Goal: Transaction & Acquisition: Purchase product/service

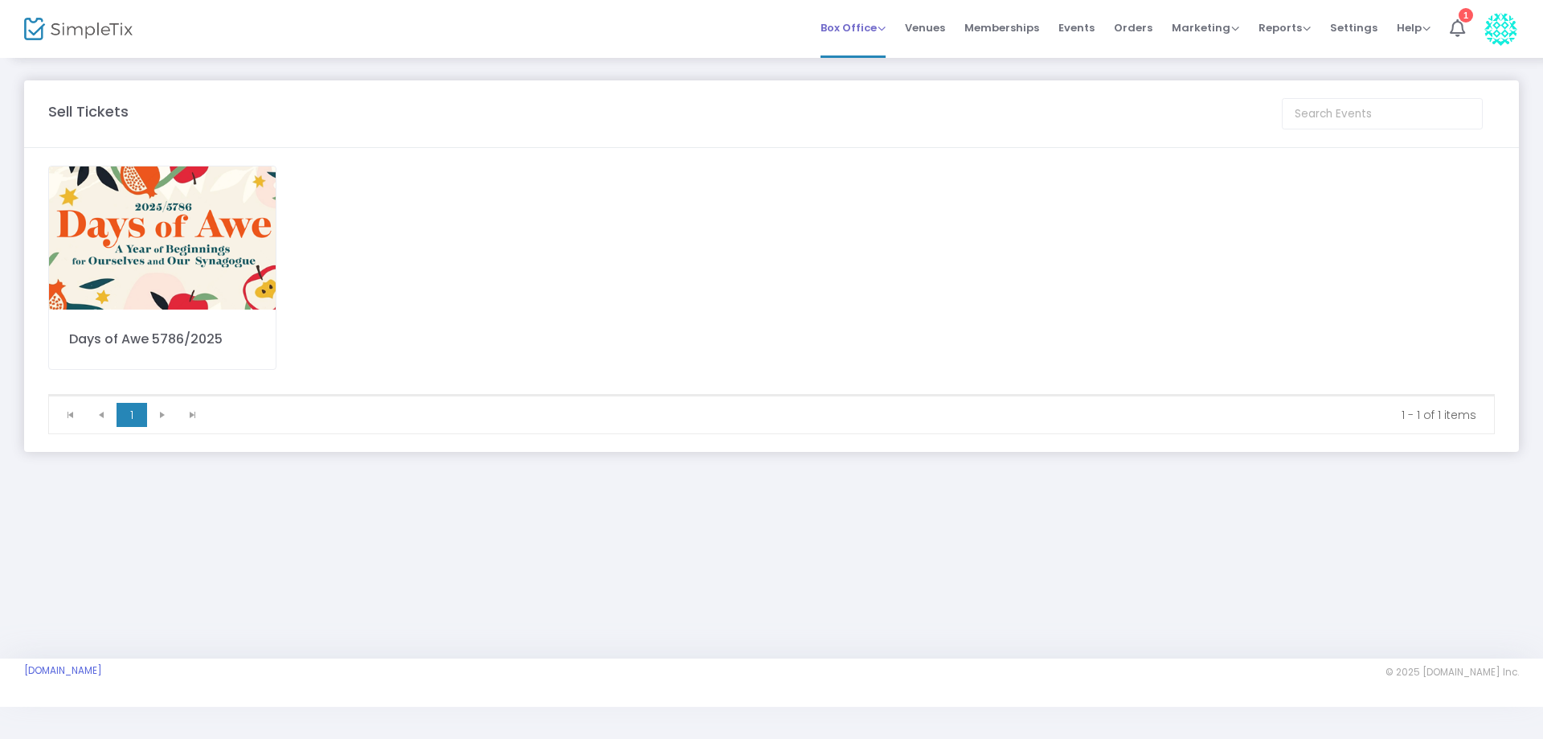
click at [877, 27] on span "Box Office" at bounding box center [853, 27] width 65 height 15
click at [867, 57] on li "Sell Tickets" at bounding box center [878, 54] width 115 height 31
click at [210, 256] on img at bounding box center [162, 237] width 227 height 143
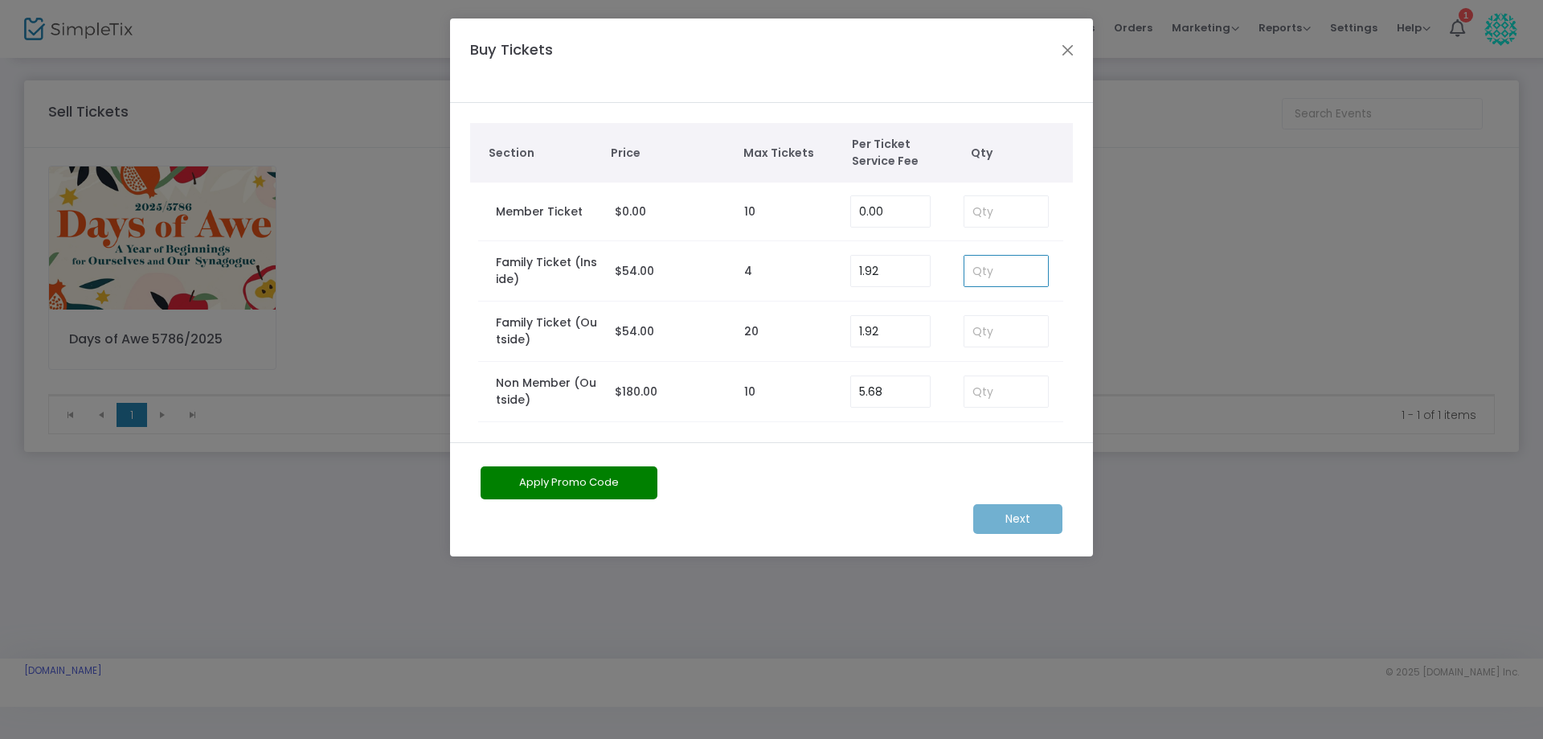
click at [1016, 272] on input at bounding box center [1007, 271] width 84 height 31
type input "2"
click at [1014, 521] on m-button "Next" at bounding box center [1017, 519] width 89 height 30
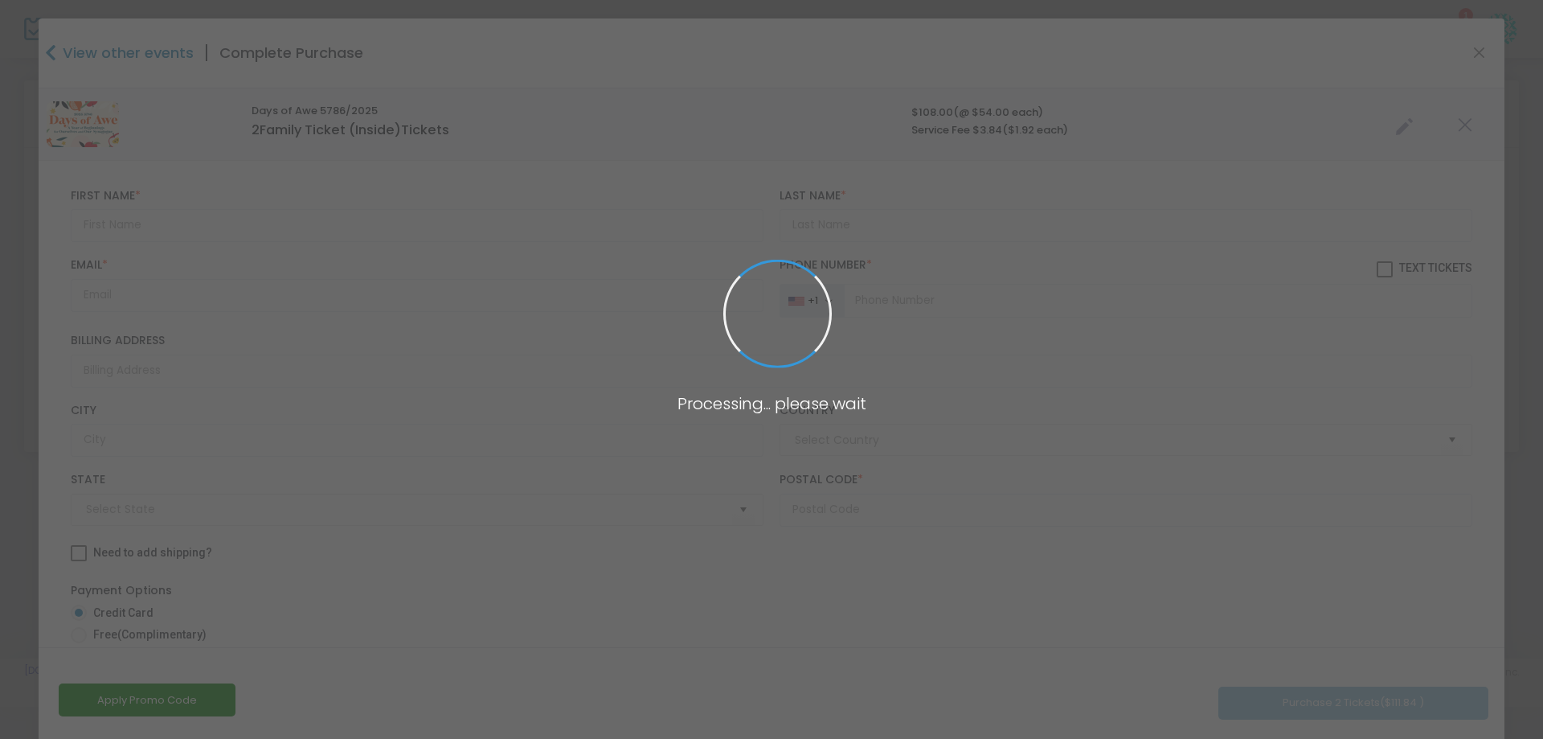
type input "[GEOGRAPHIC_DATA]"
type input "[US_STATE]"
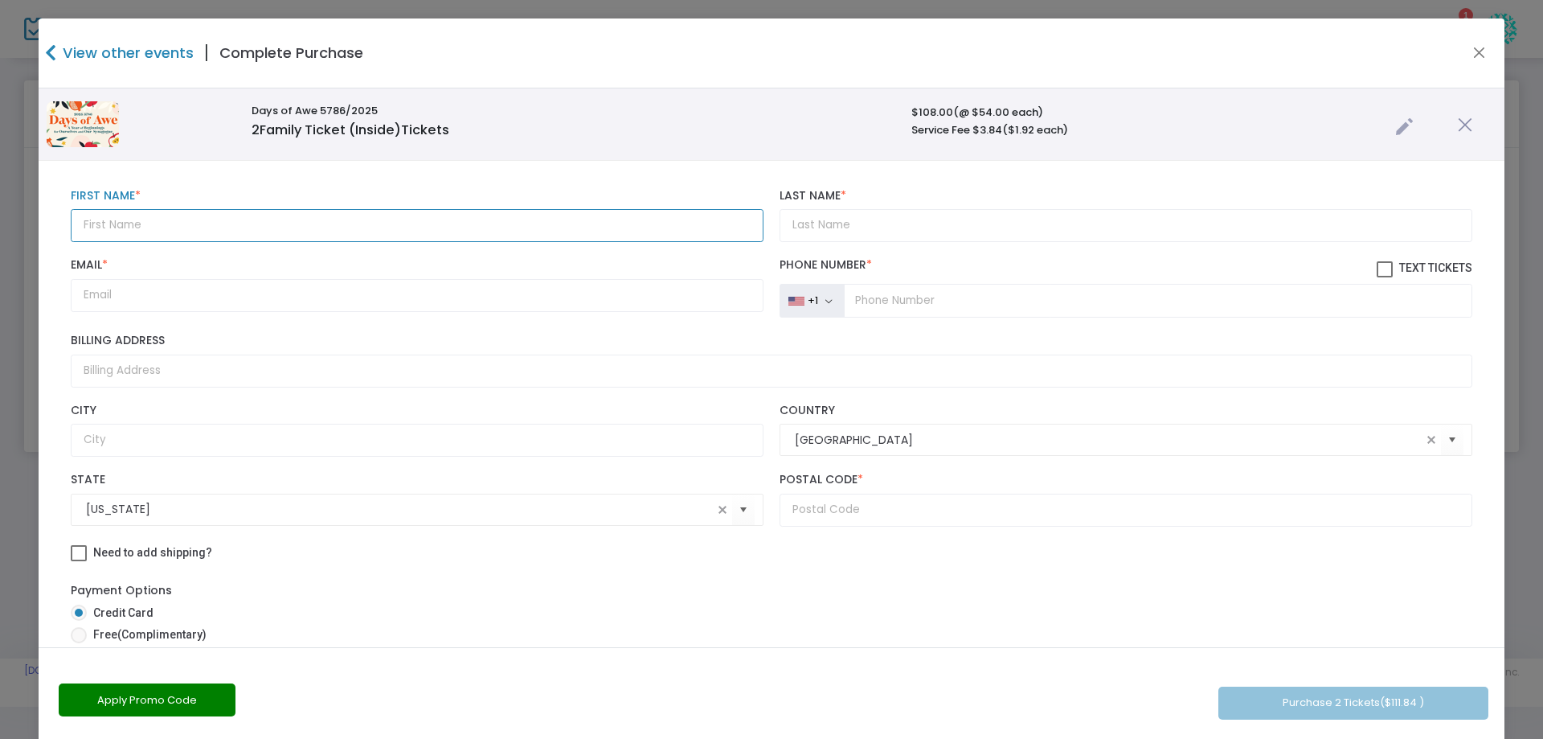
drag, startPoint x: 140, startPoint y: 223, endPoint x: 137, endPoint y: 215, distance: 8.4
click at [140, 223] on input "text" at bounding box center [417, 225] width 693 height 33
type input "[PERSON_NAME]"
click at [104, 292] on input "Email *" at bounding box center [417, 295] width 693 height 33
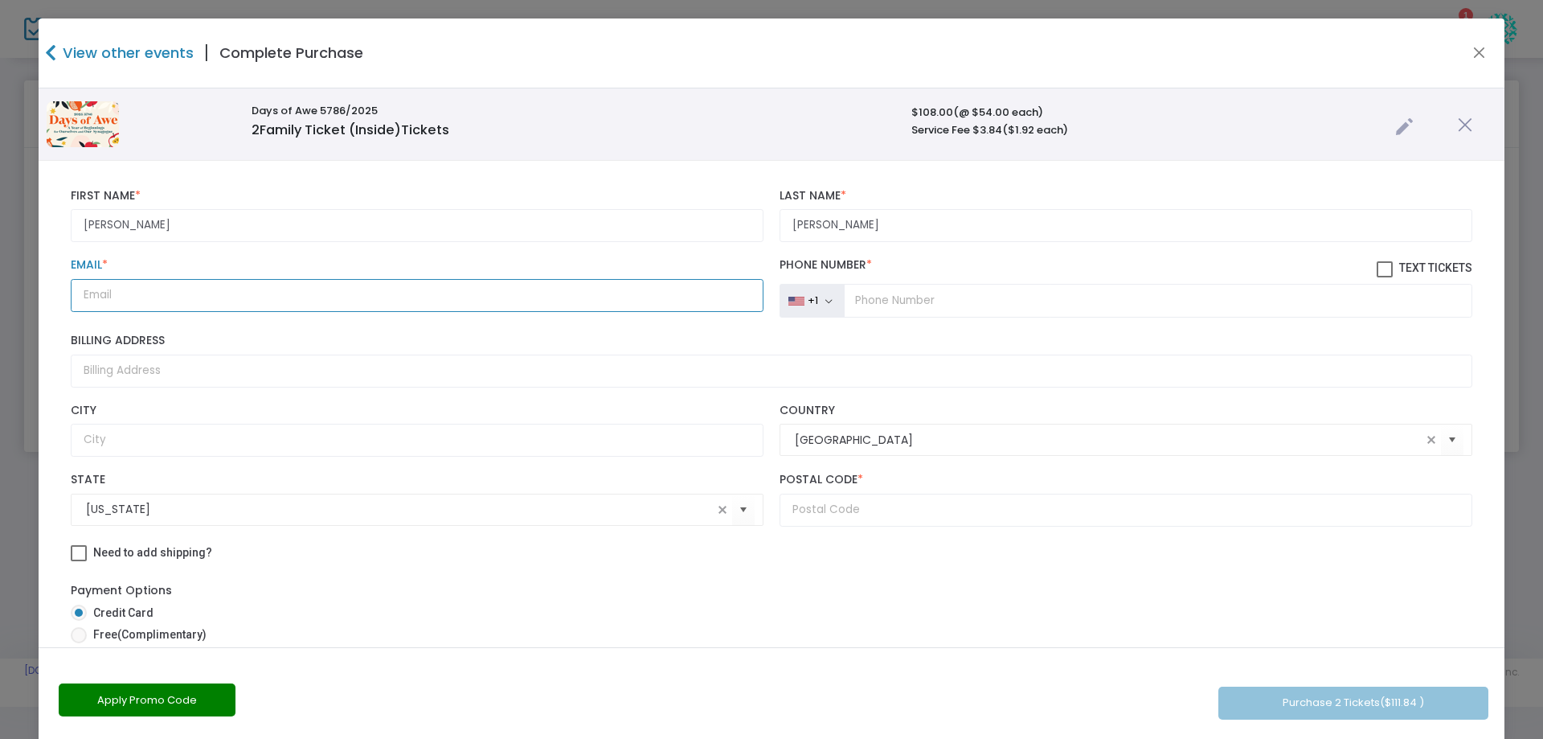
paste input "[EMAIL_ADDRESS][DOMAIN_NAME]"
type input "[EMAIL_ADDRESS][DOMAIN_NAME]"
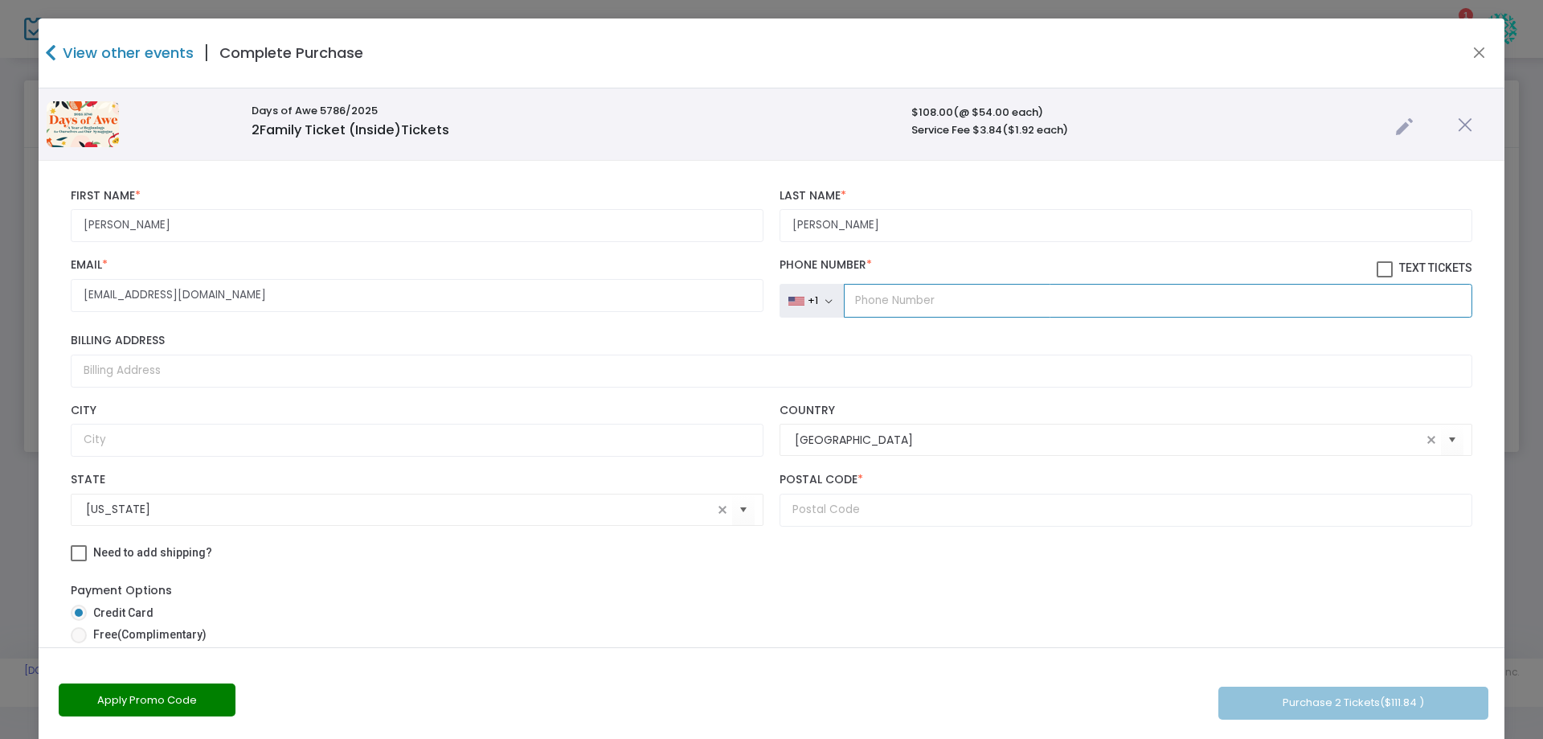
click at [860, 297] on input "tel" at bounding box center [1158, 301] width 629 height 34
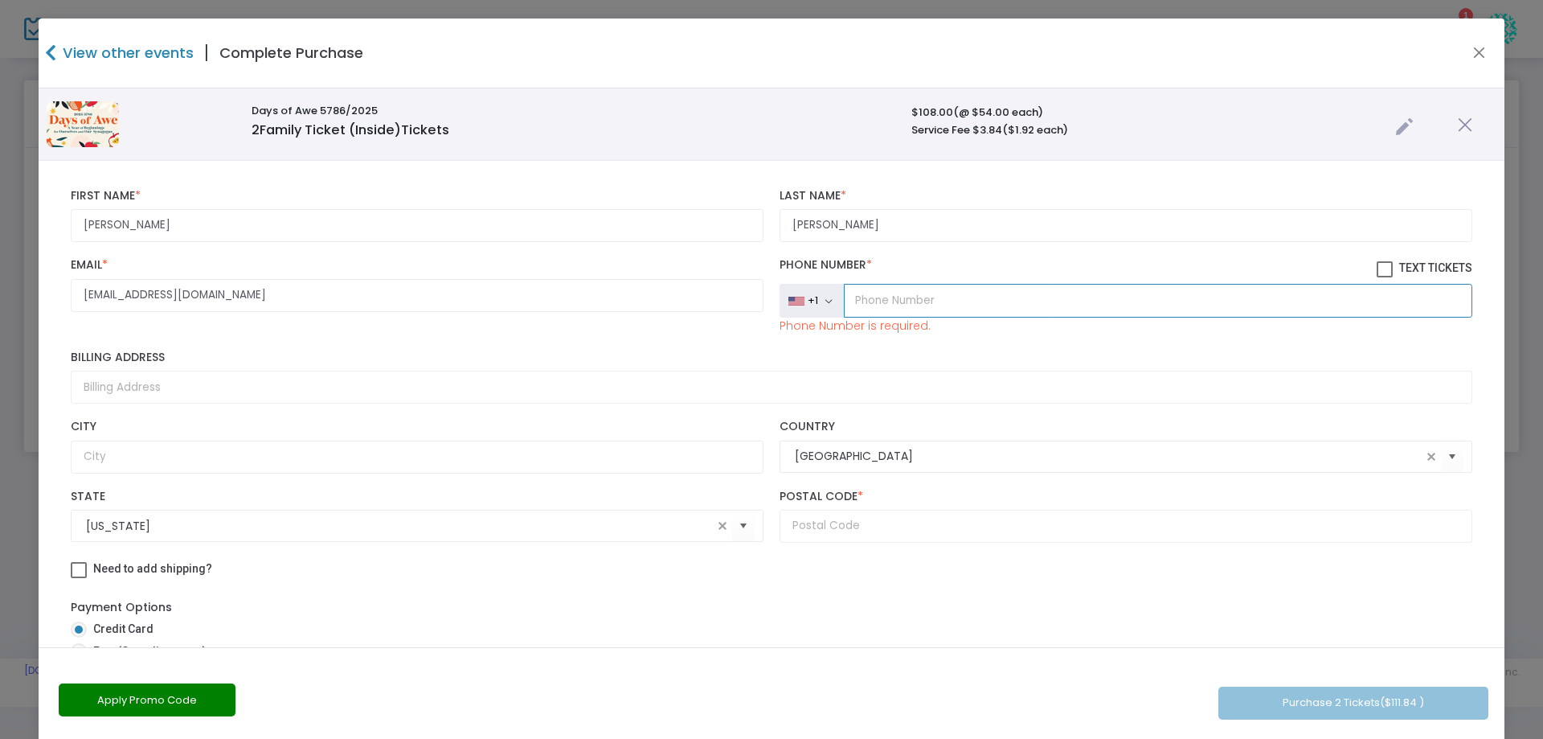
paste input "[PHONE_NUMBER]"
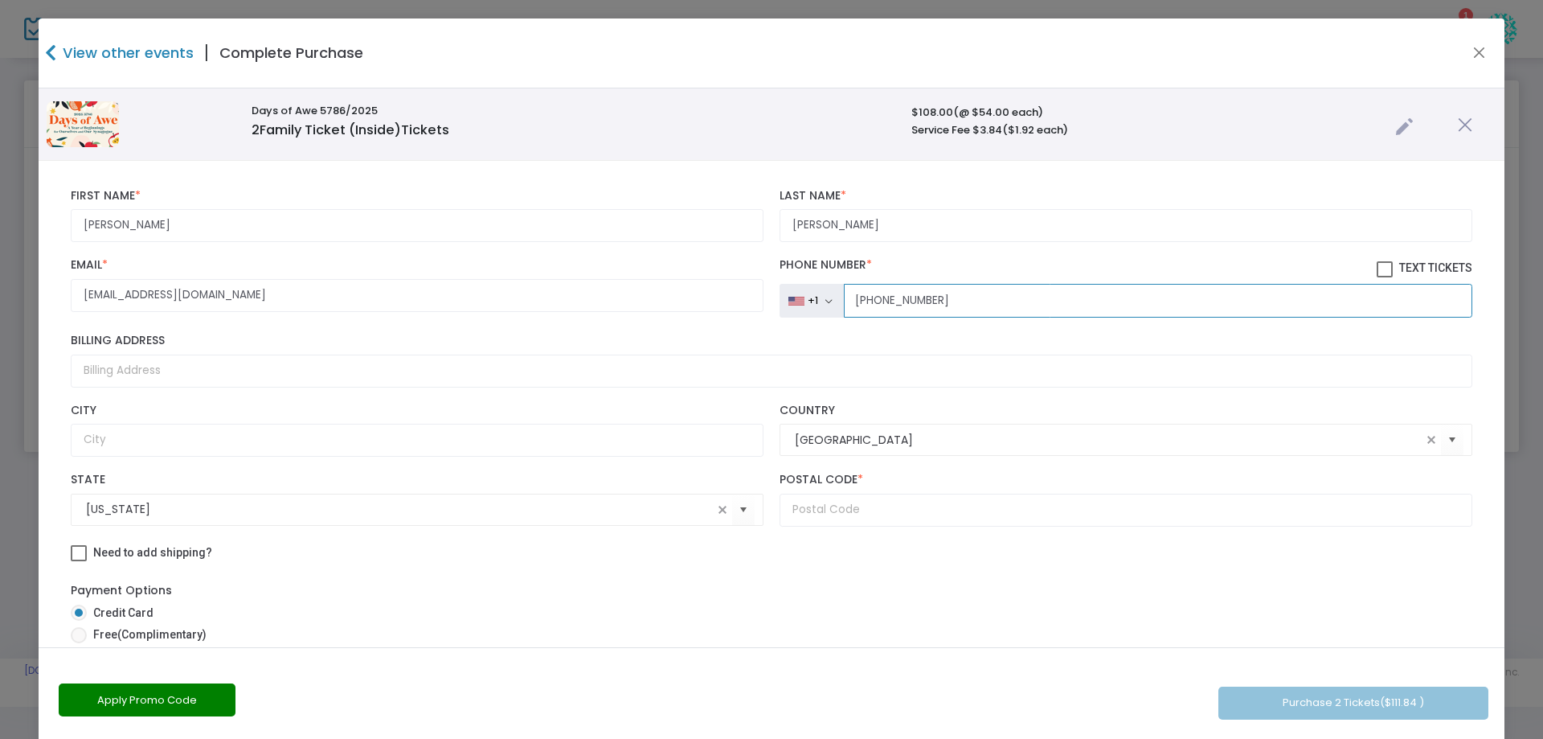
type input "[PHONE_NUMBER]"
click at [169, 373] on input "Billing Address" at bounding box center [772, 370] width 1402 height 33
type input "[STREET_ADDRESS][PERSON_NAME]"
type input "[GEOGRAPHIC_DATA]"
type input "11050"
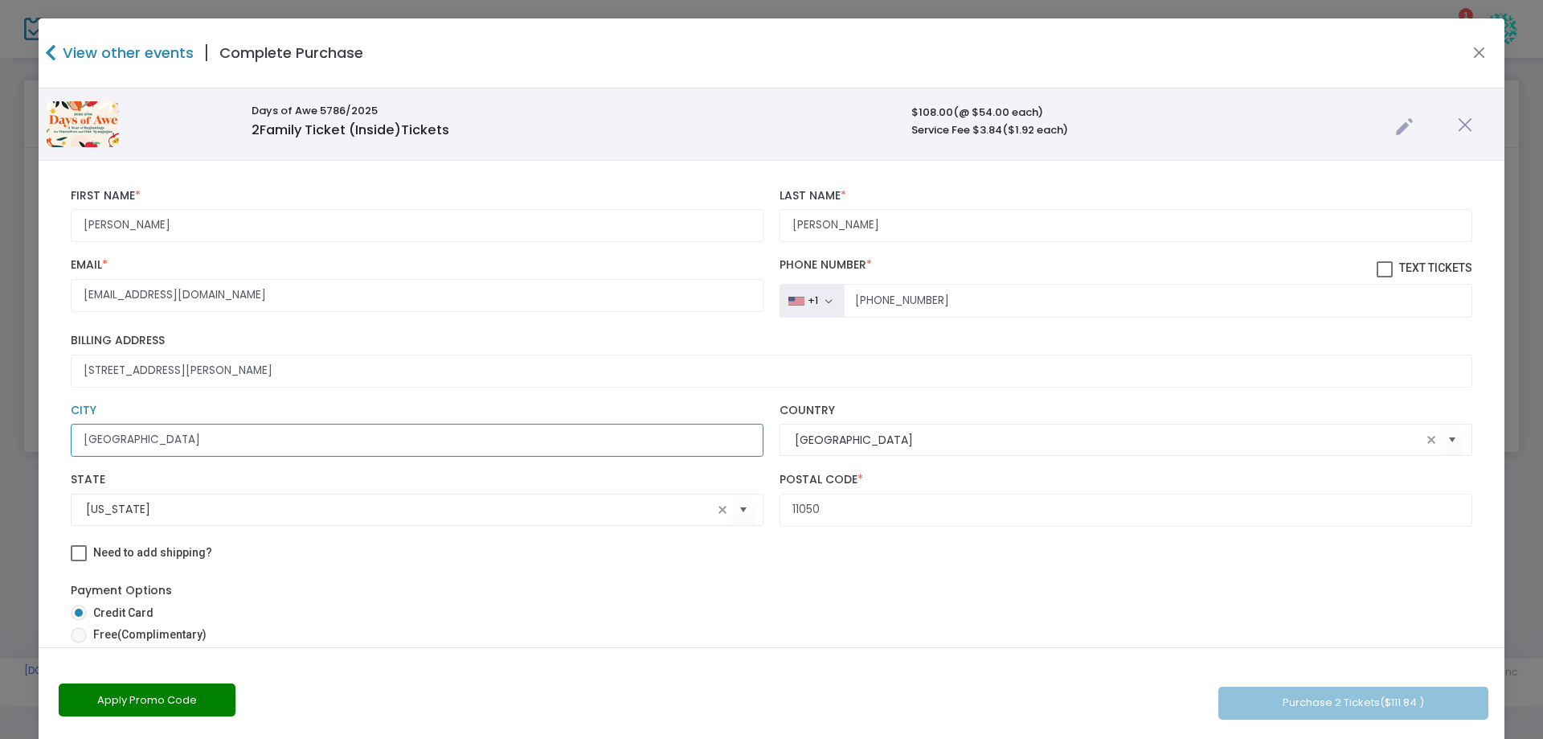
drag, startPoint x: 224, startPoint y: 449, endPoint x: 10, endPoint y: 410, distance: 218.0
click at [10, 412] on ngb-modal-window "View other events | Complete Purchase Days of Awe 5786/2025 2 Family Ticket (In…" at bounding box center [771, 369] width 1543 height 739
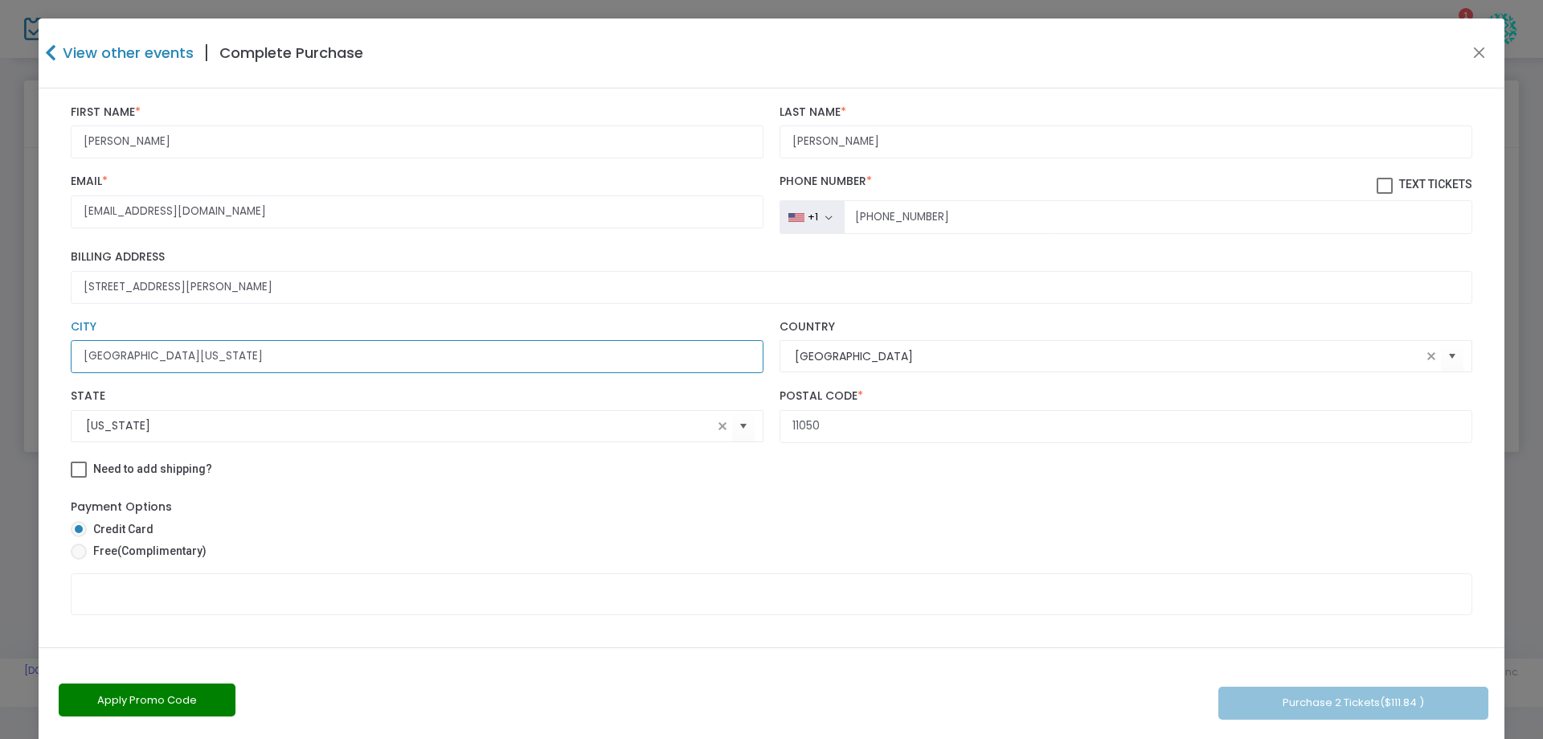
scroll to position [241, 0]
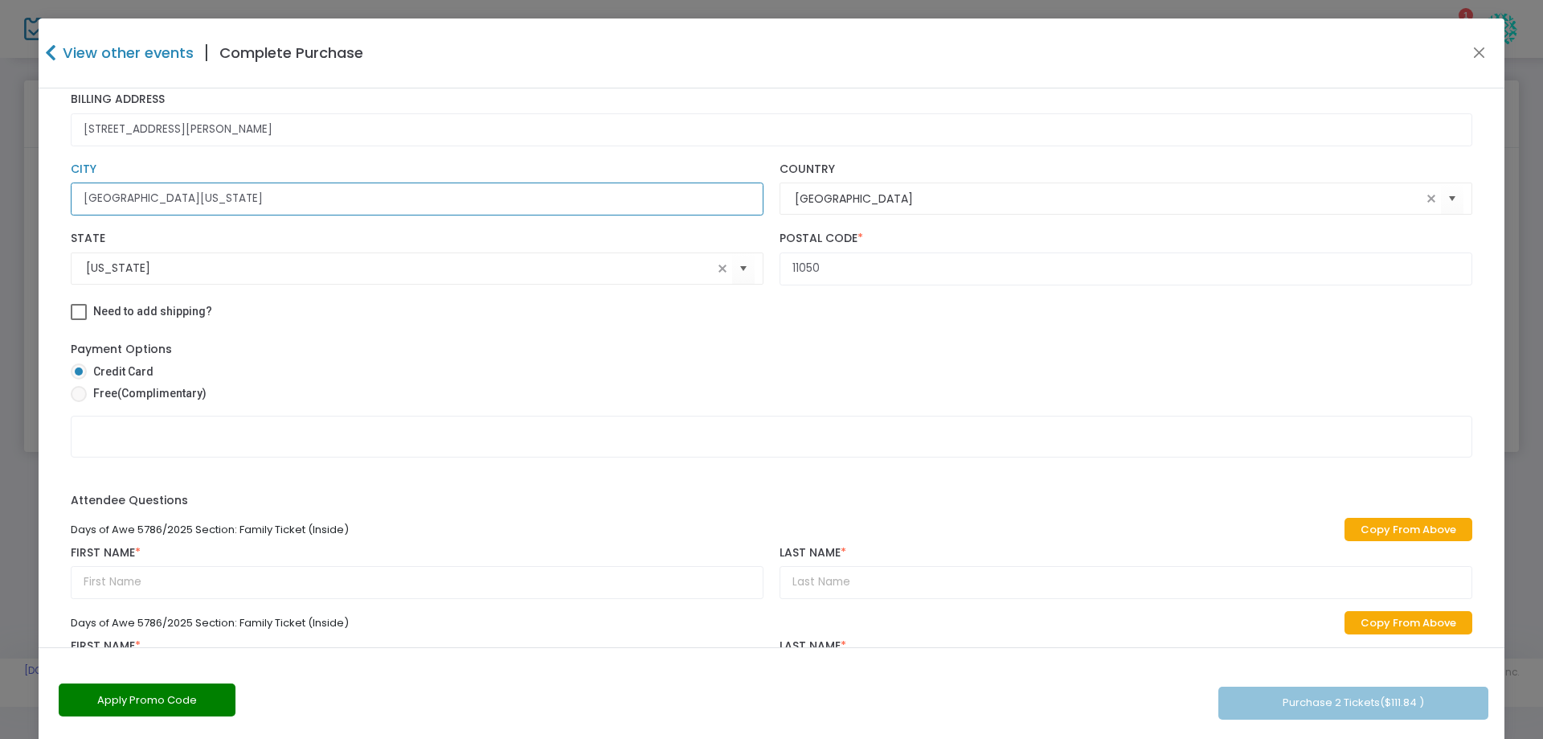
type input "[GEOGRAPHIC_DATA][US_STATE]"
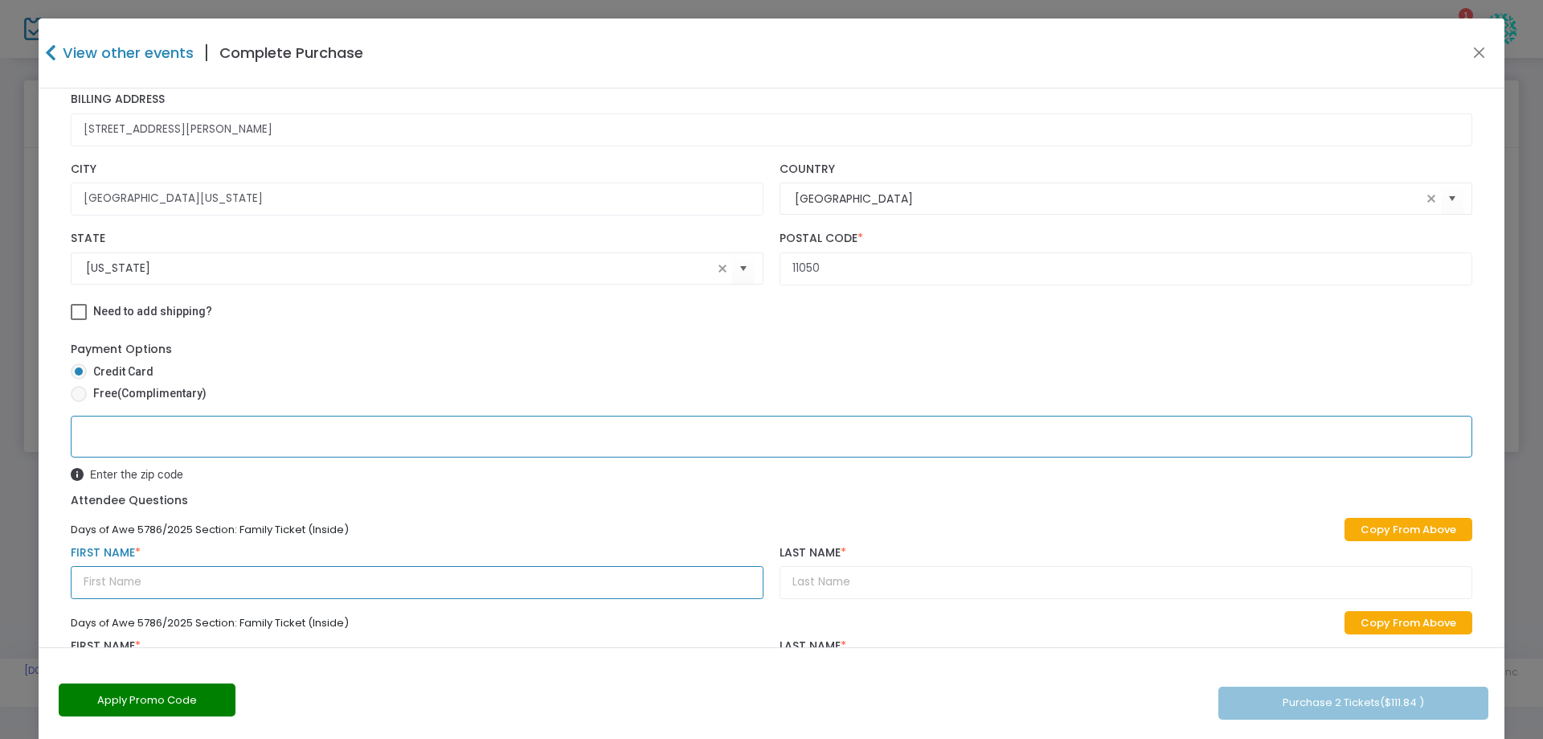
click at [143, 581] on input "text" at bounding box center [417, 582] width 693 height 33
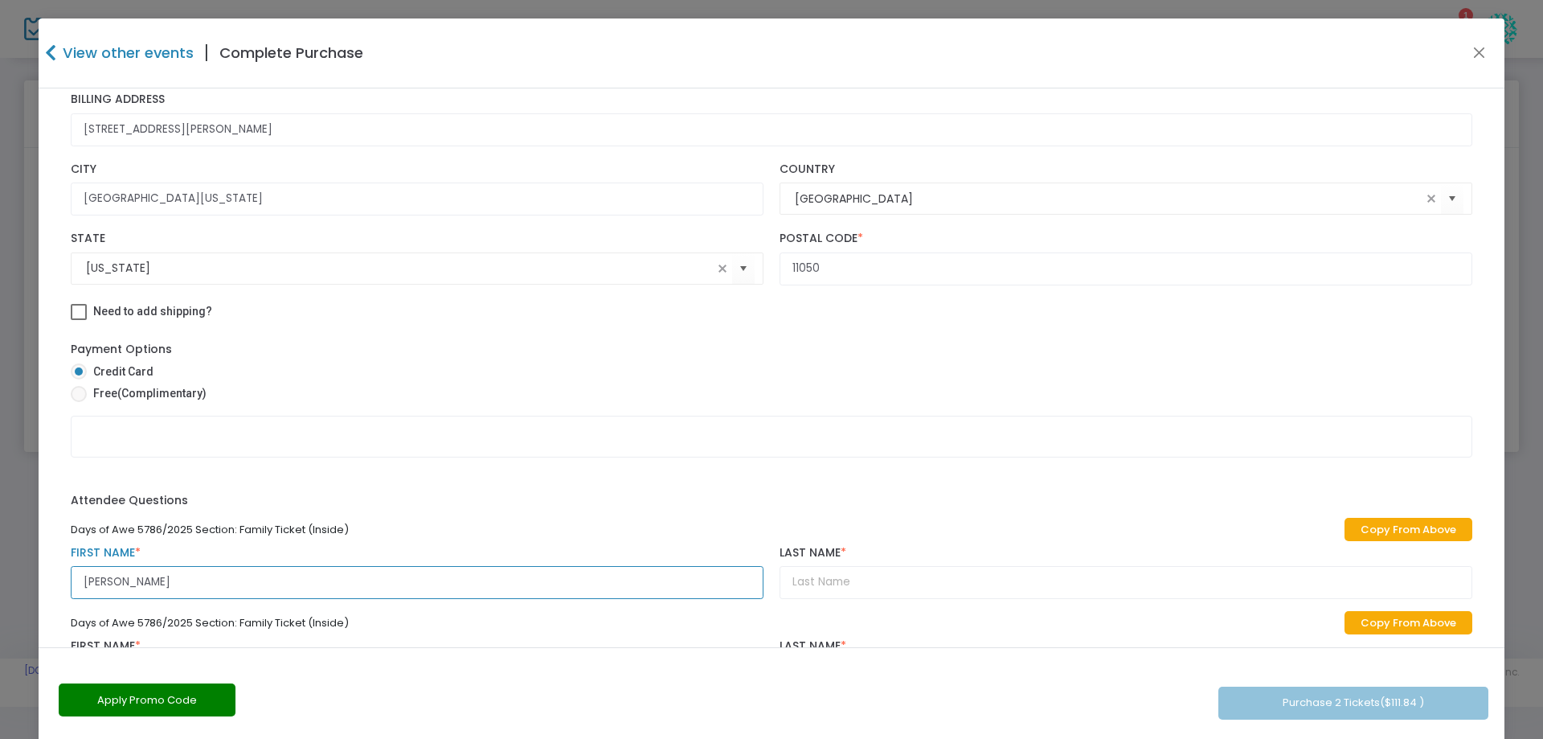
type input "[PERSON_NAME]"
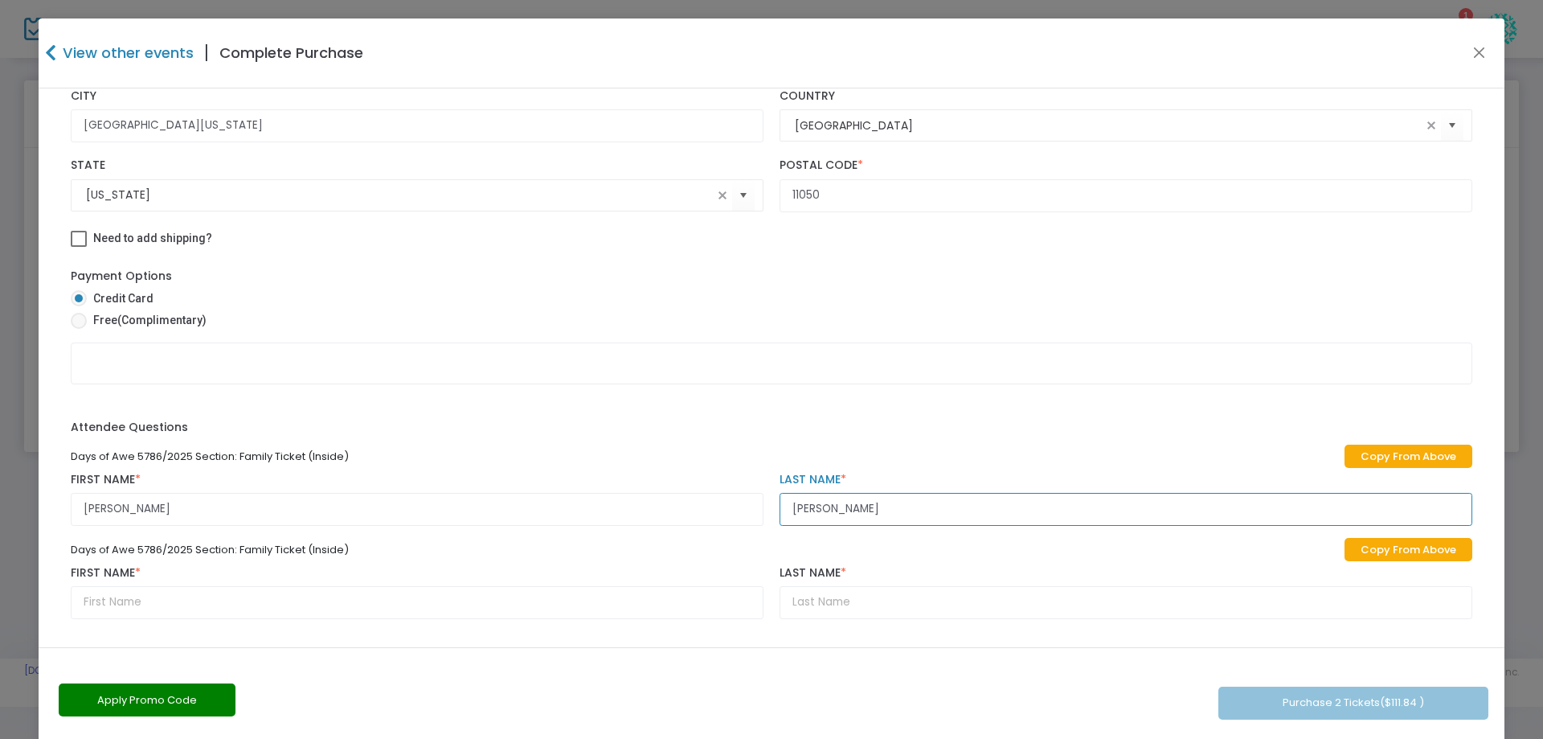
type input "[PERSON_NAME]"
click at [139, 612] on input "text" at bounding box center [417, 602] width 693 height 33
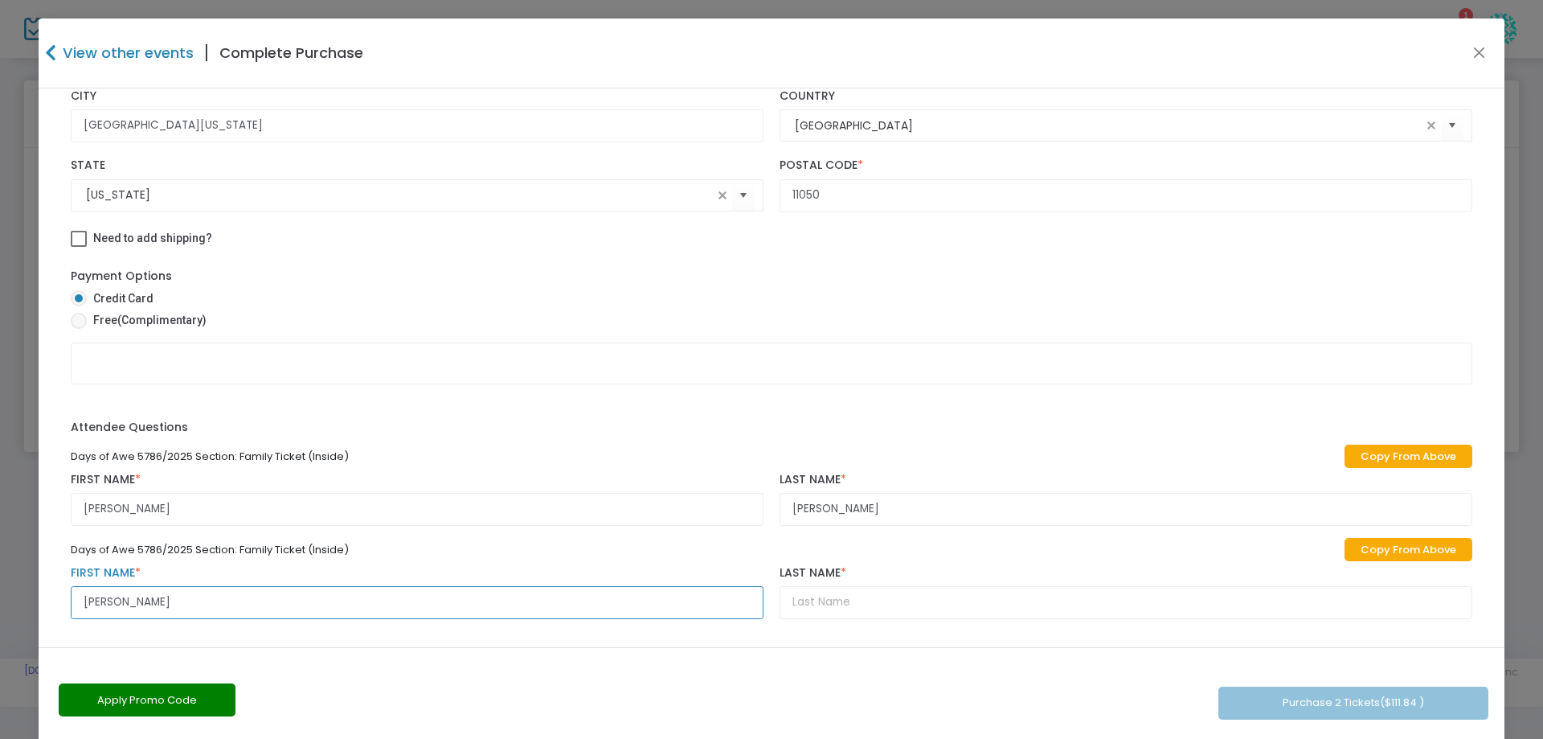
type input "[PERSON_NAME]"
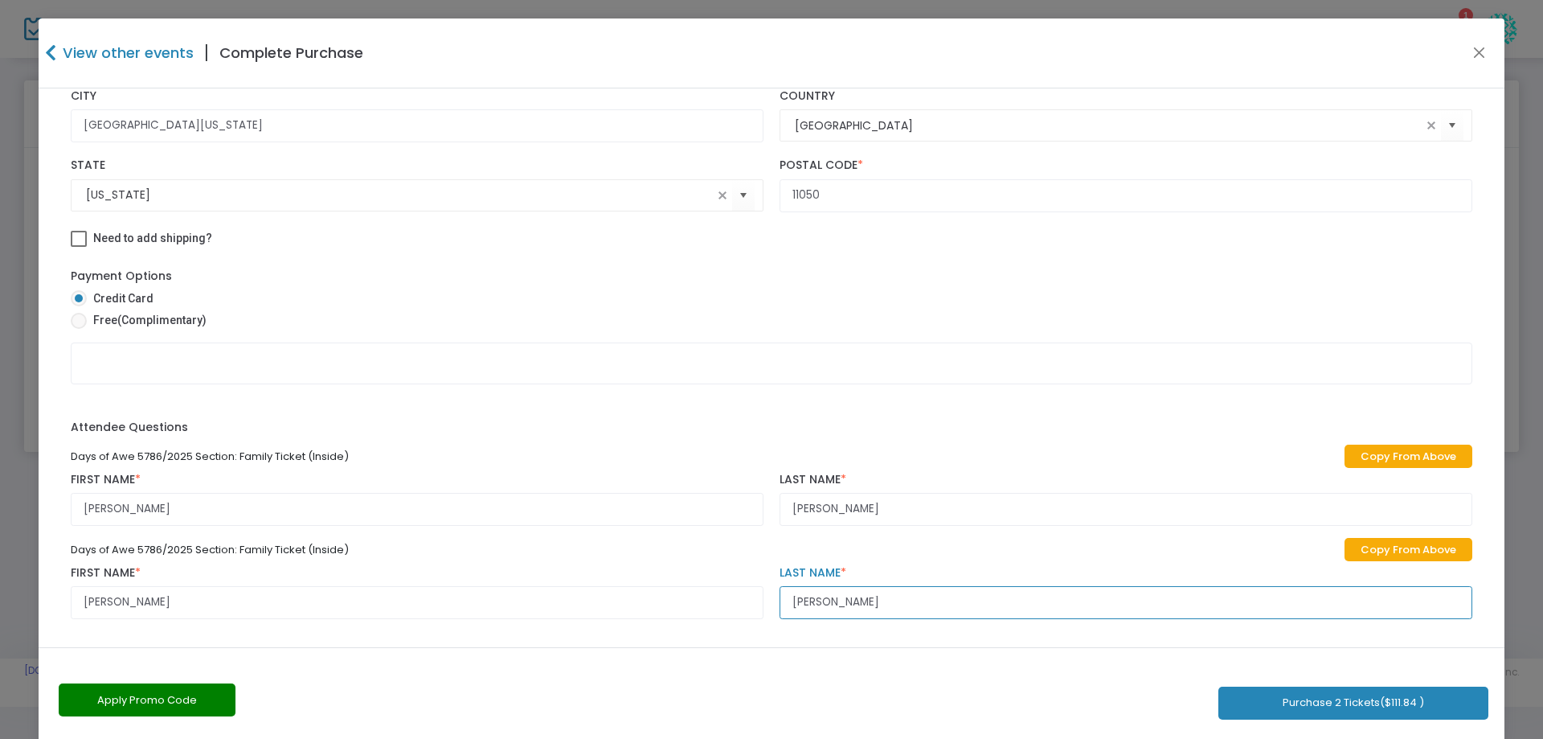
type input "[PERSON_NAME]"
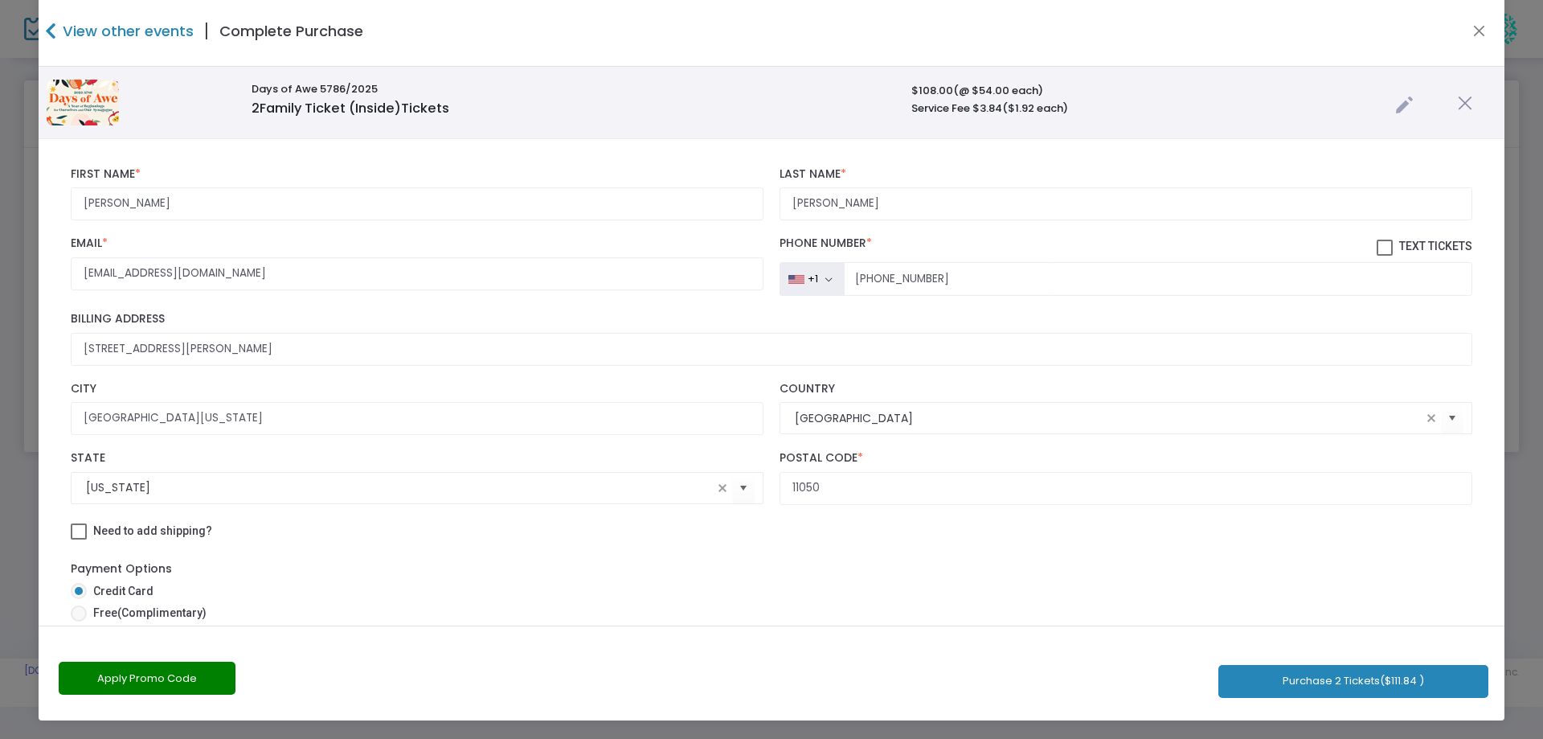
scroll to position [0, 0]
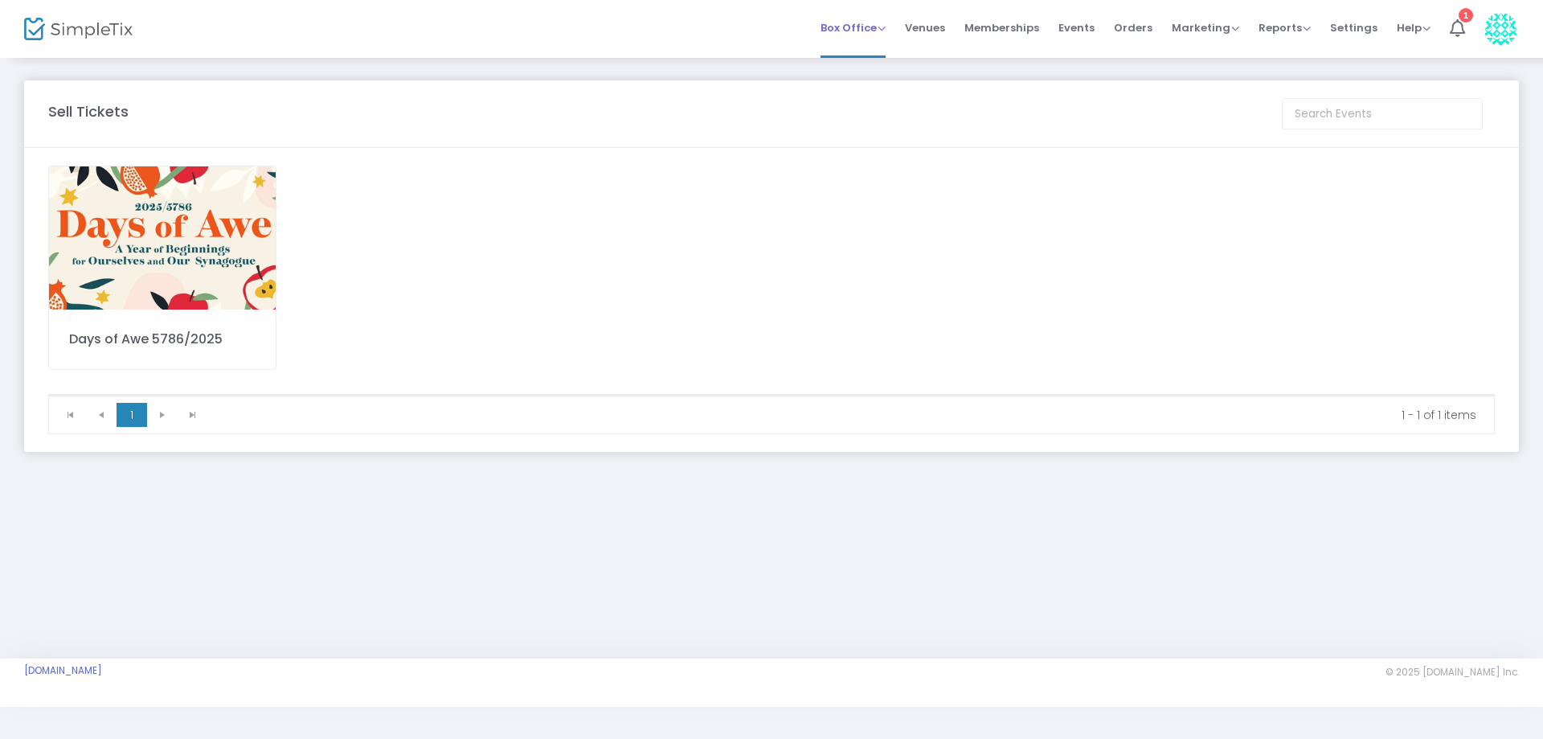
click at [874, 24] on span "Box Office" at bounding box center [853, 27] width 65 height 15
click at [862, 80] on li "Bookings" at bounding box center [878, 85] width 115 height 31
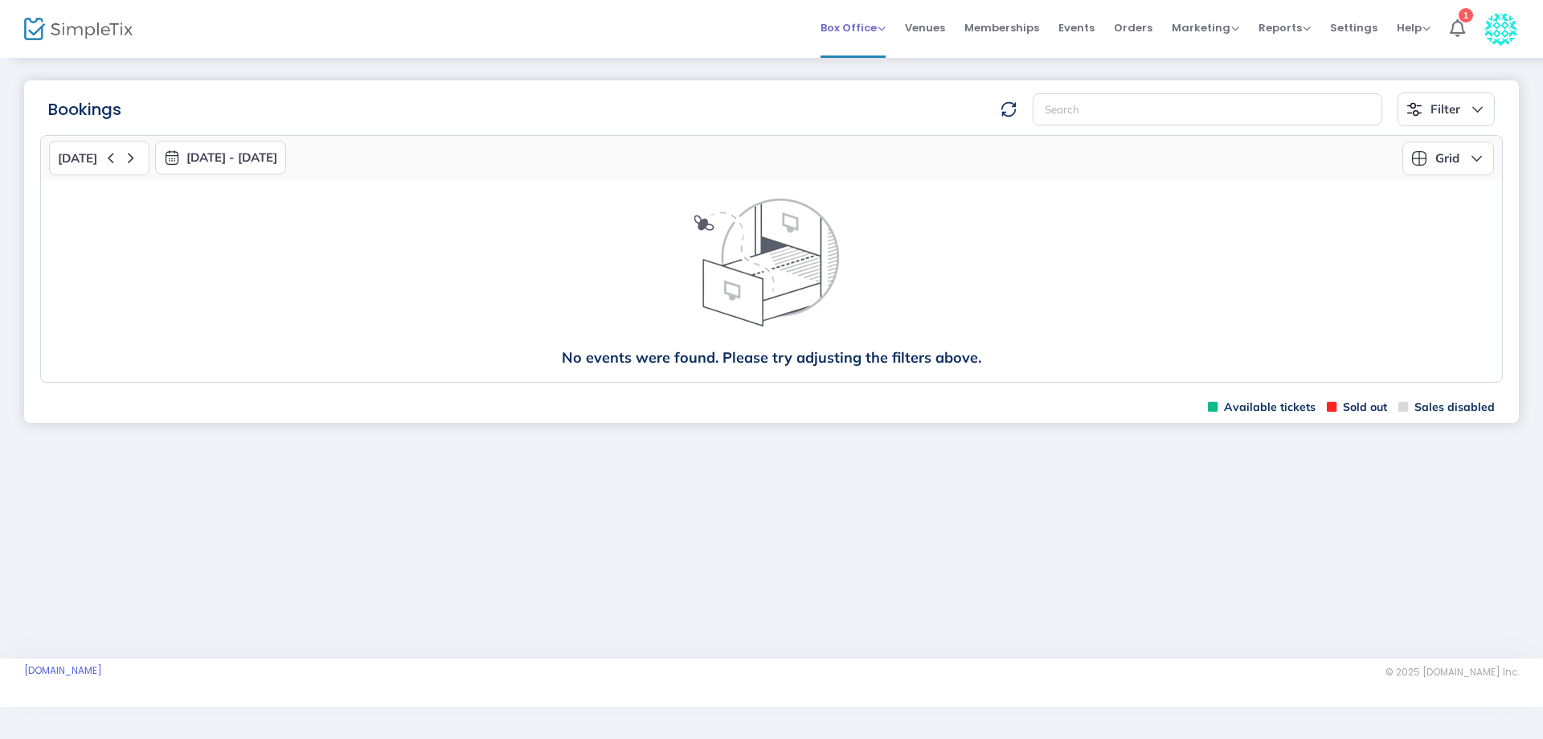
click at [885, 21] on span "Box Office" at bounding box center [853, 27] width 65 height 15
click at [858, 49] on li "Sell Tickets" at bounding box center [878, 54] width 115 height 31
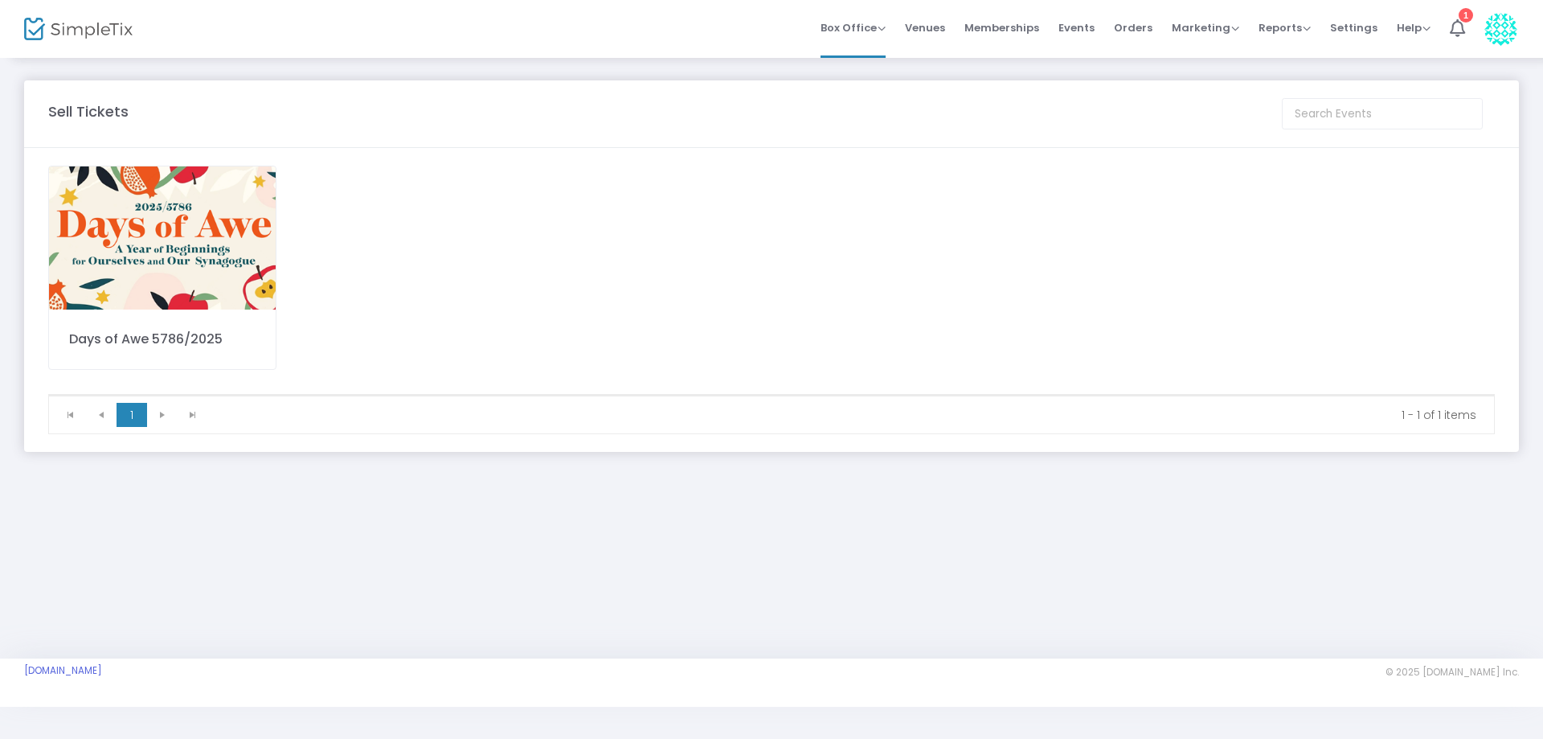
click at [1088, 22] on span "Events" at bounding box center [1077, 27] width 36 height 41
